Goal: Information Seeking & Learning: Learn about a topic

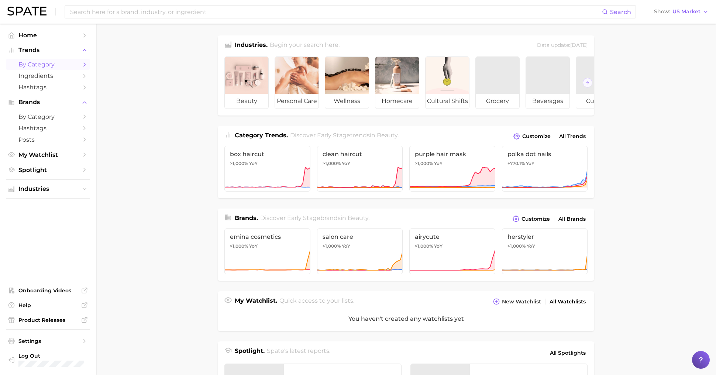
click at [47, 69] on link "by Category" at bounding box center [48, 64] width 84 height 11
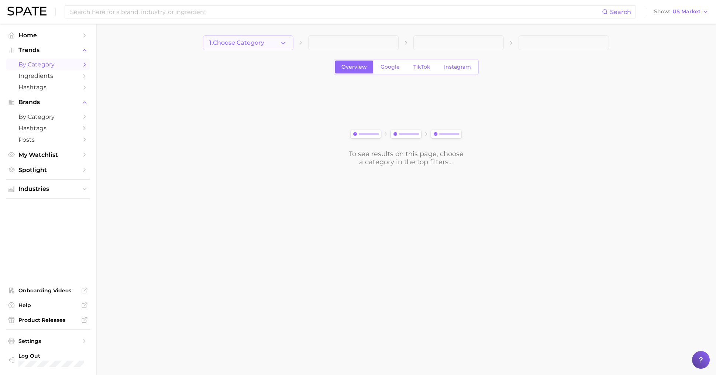
click at [240, 37] on button "1. Choose Category" at bounding box center [248, 42] width 90 height 15
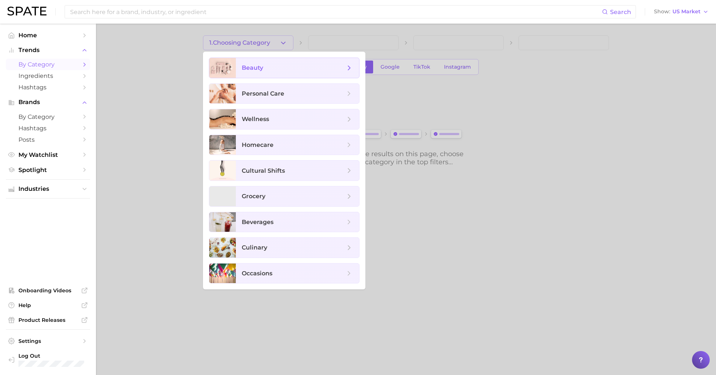
click at [260, 67] on span "beauty" at bounding box center [252, 67] width 21 height 7
